Goal: Transaction & Acquisition: Purchase product/service

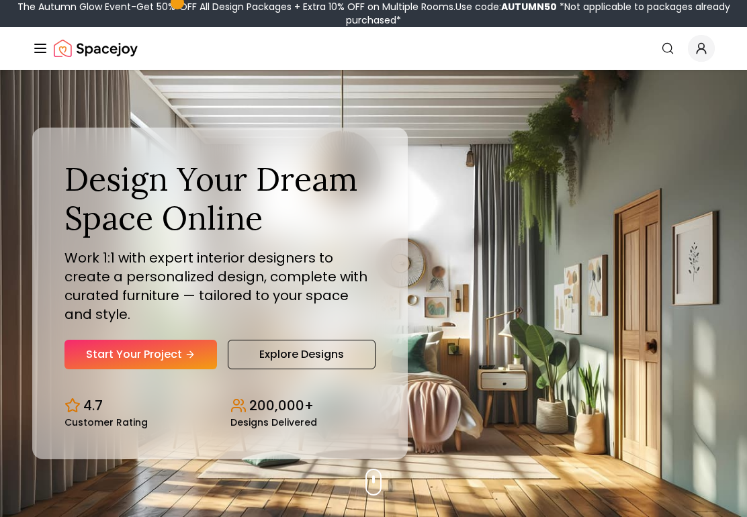
click at [162, 342] on link "Start Your Project" at bounding box center [140, 355] width 152 height 30
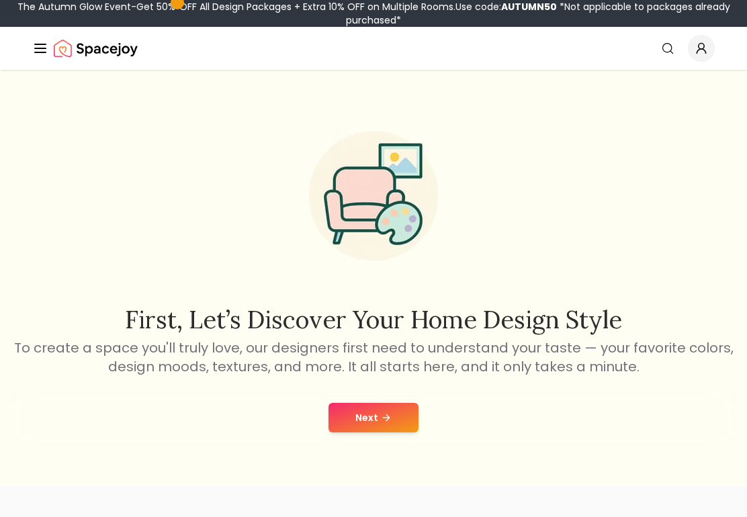
click at [400, 423] on button "Next" at bounding box center [373, 418] width 90 height 30
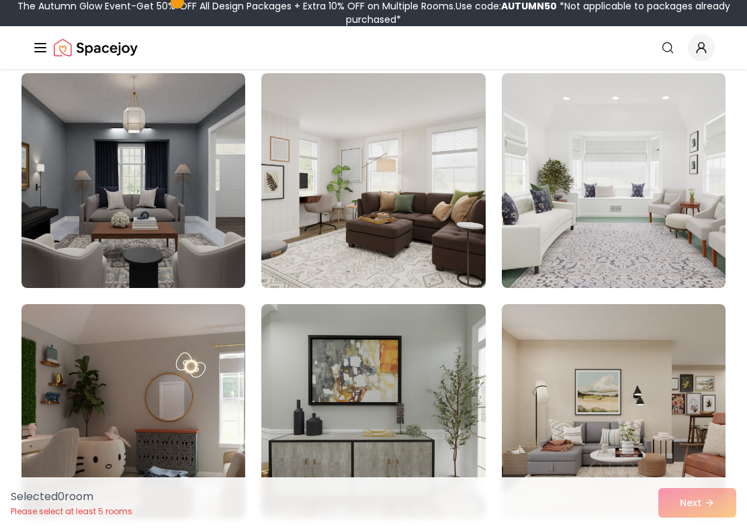
scroll to position [603, 0]
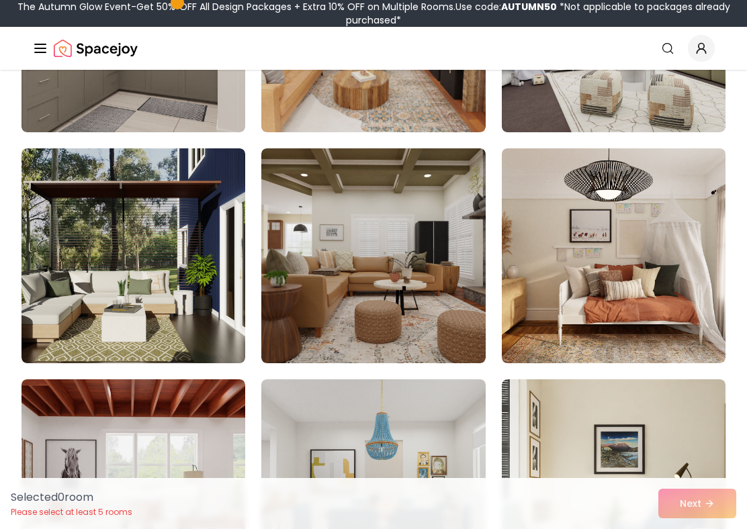
click at [172, 320] on img at bounding box center [133, 255] width 224 height 215
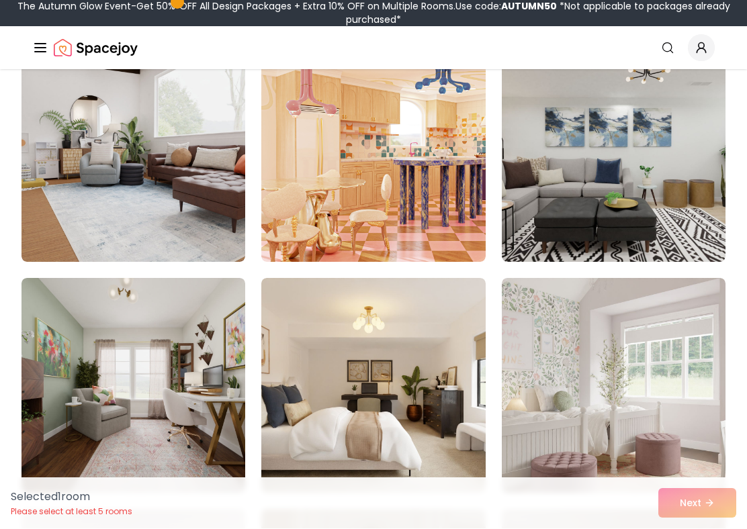
scroll to position [5465, 0]
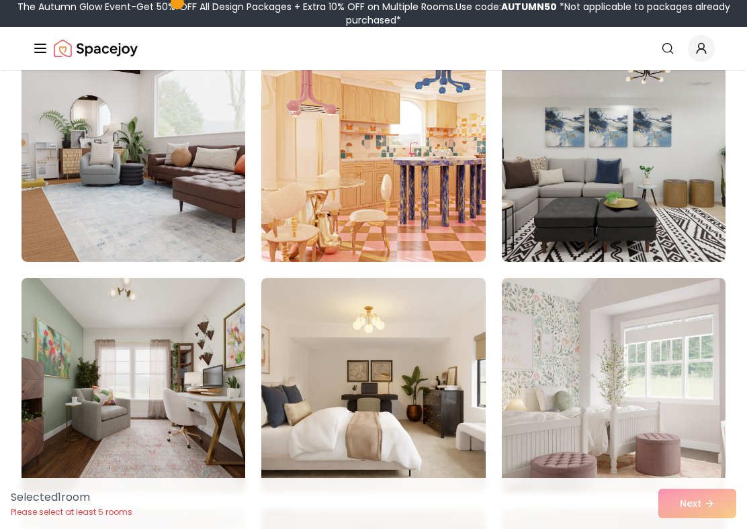
click at [466, 232] on img at bounding box center [373, 154] width 224 height 215
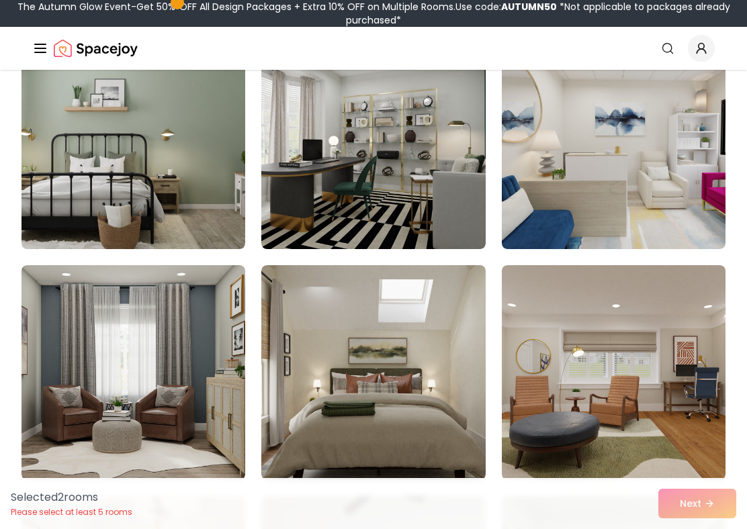
scroll to position [4093, 0]
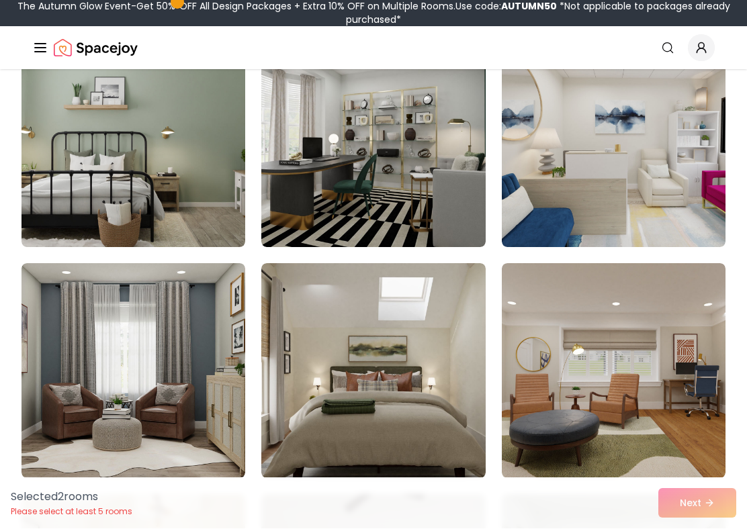
click at [441, 329] on img at bounding box center [373, 371] width 224 height 215
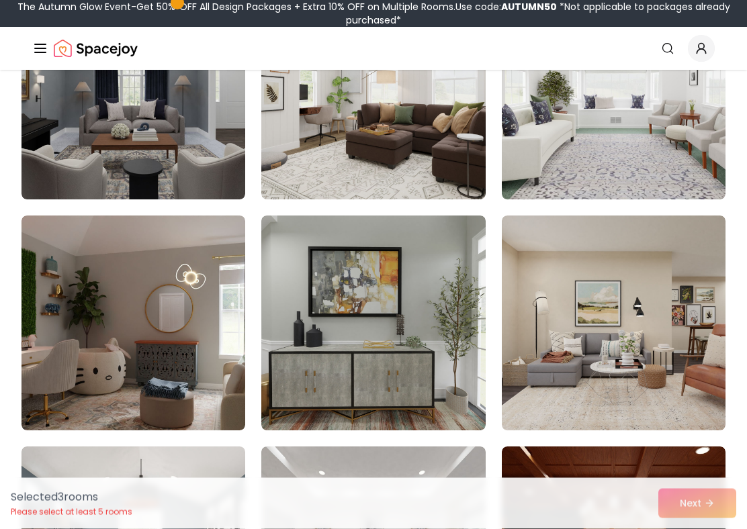
scroll to position [676, 0]
click at [155, 359] on img at bounding box center [133, 323] width 224 height 215
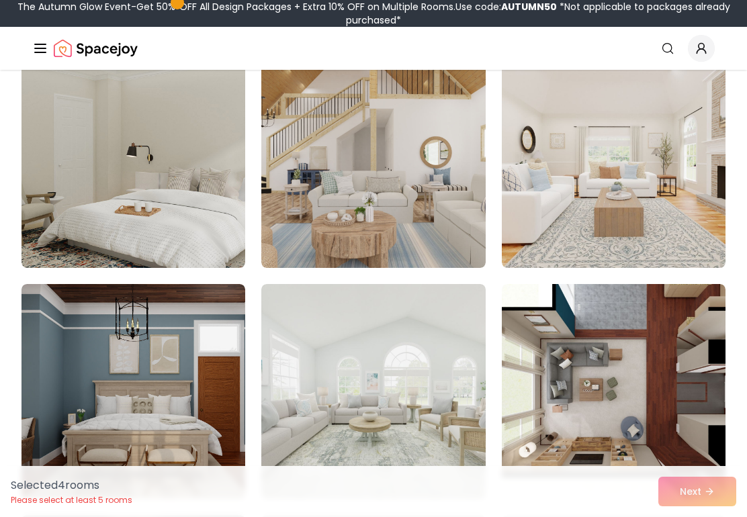
scroll to position [145, 0]
click at [471, 218] on img at bounding box center [373, 161] width 224 height 215
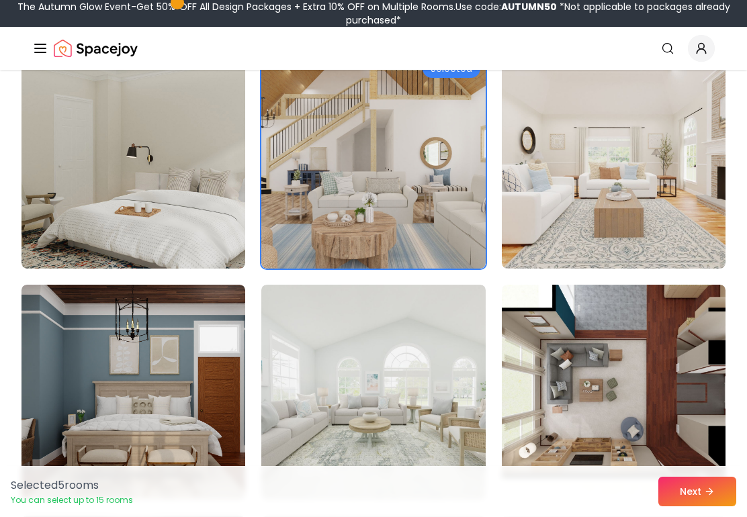
click at [695, 485] on button "Next" at bounding box center [697, 492] width 78 height 30
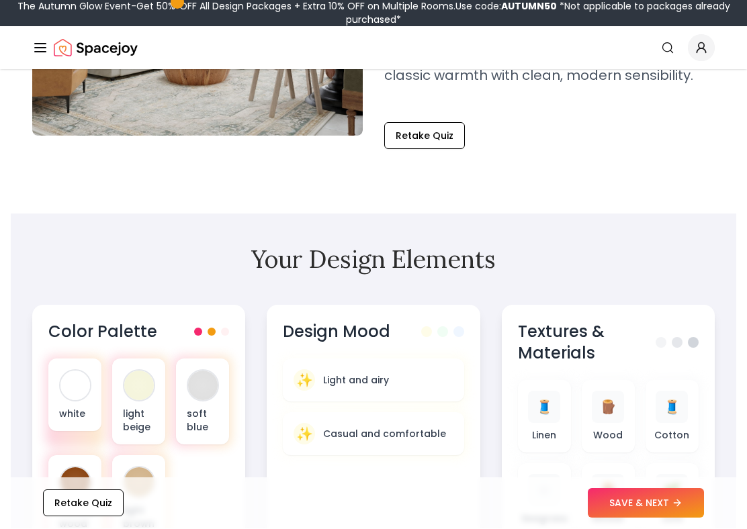
scroll to position [275, 0]
click at [657, 496] on button "SAVE & NEXT" at bounding box center [646, 504] width 116 height 30
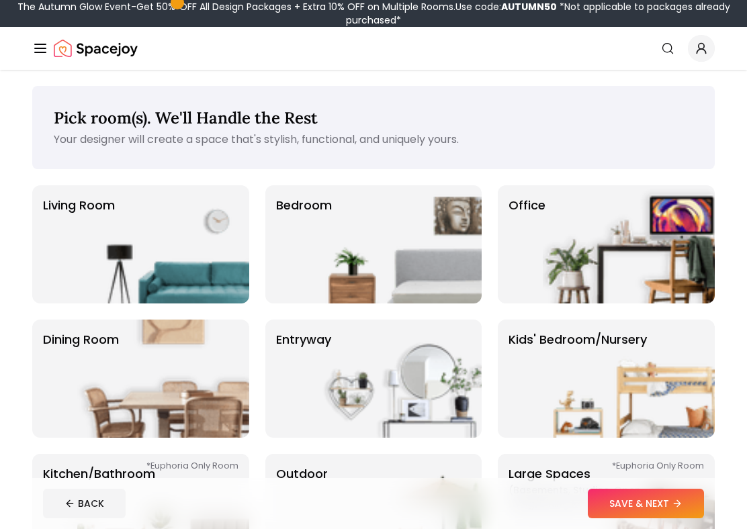
click at [669, 46] on icon "Global" at bounding box center [667, 48] width 13 height 13
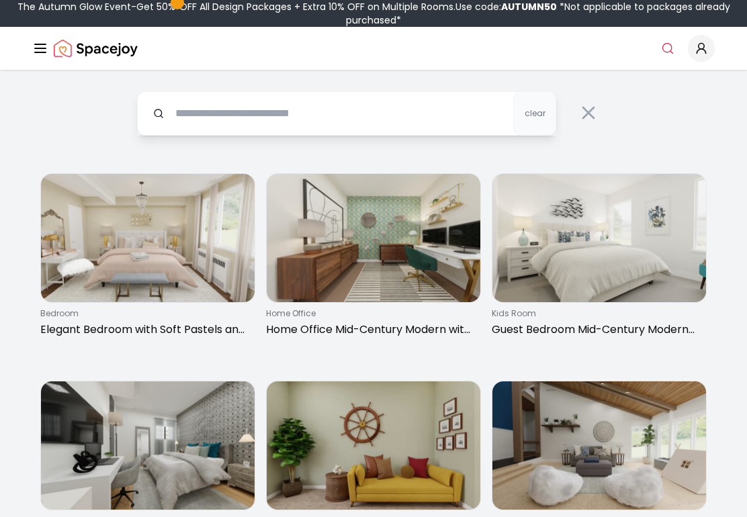
click at [69, 289] on img at bounding box center [148, 238] width 214 height 128
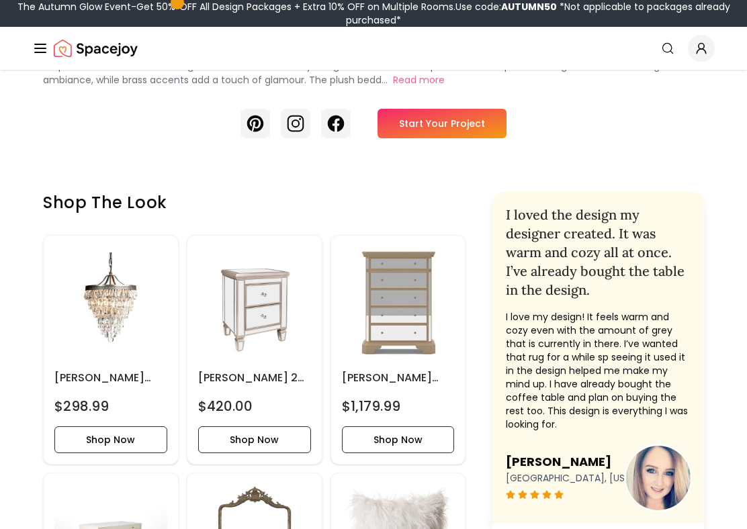
scroll to position [287, 0]
